Goal: Find specific page/section: Find specific page/section

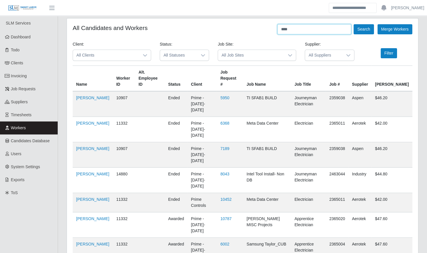
drag, startPoint x: 286, startPoint y: 26, endPoint x: 257, endPoint y: 25, distance: 29.1
click at [257, 25] on div "All Candidates and Workers **** Search Merge Workers" at bounding box center [243, 29] width 340 height 10
type input "**********"
click at [354, 24] on button "Search" at bounding box center [364, 29] width 20 height 10
